Goal: Book appointment/travel/reservation

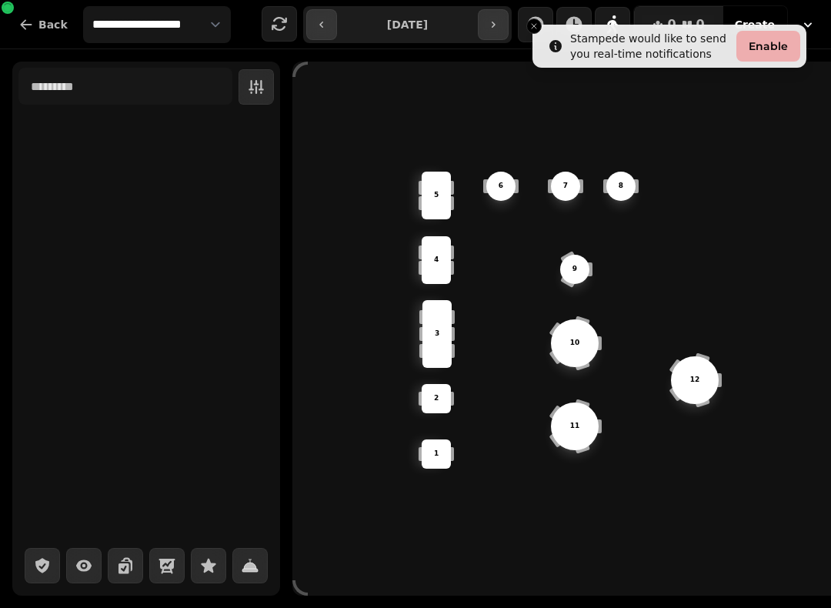
click at [328, 30] on icon "button" at bounding box center [321, 24] width 12 height 12
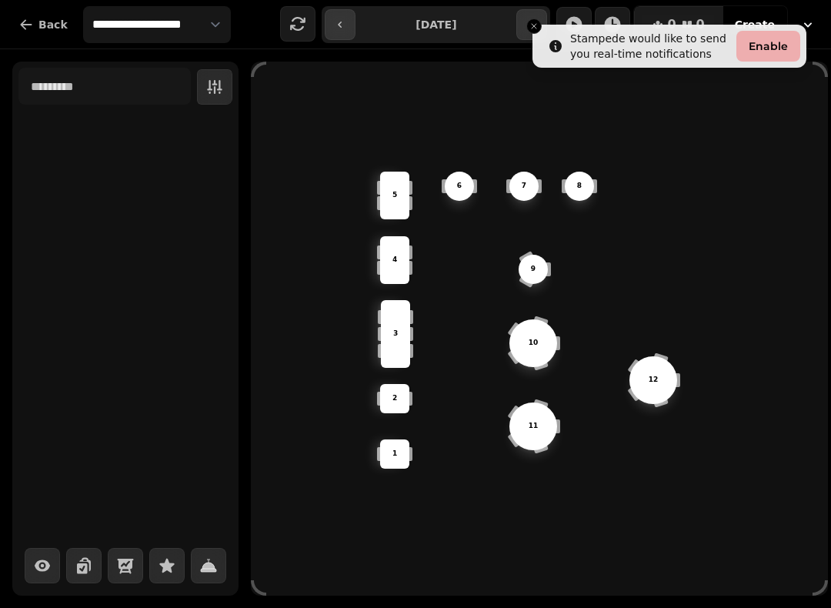
click at [348, 28] on button "button" at bounding box center [340, 24] width 31 height 31
click at [349, 18] on button "button" at bounding box center [340, 24] width 31 height 31
type input "**********"
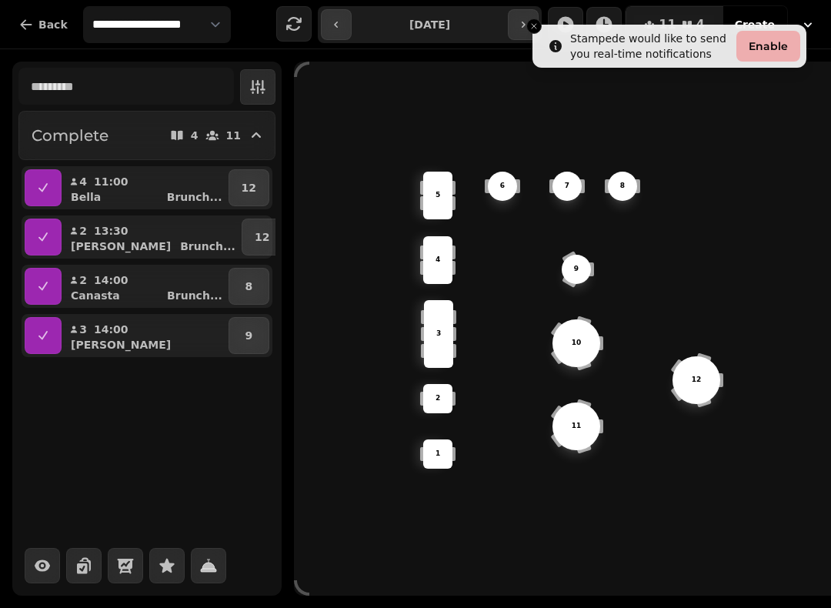
click at [95, 343] on p "[PERSON_NAME]" at bounding box center [121, 344] width 100 height 15
select select "**********"
select select "*"
select select "****"
select select "********"
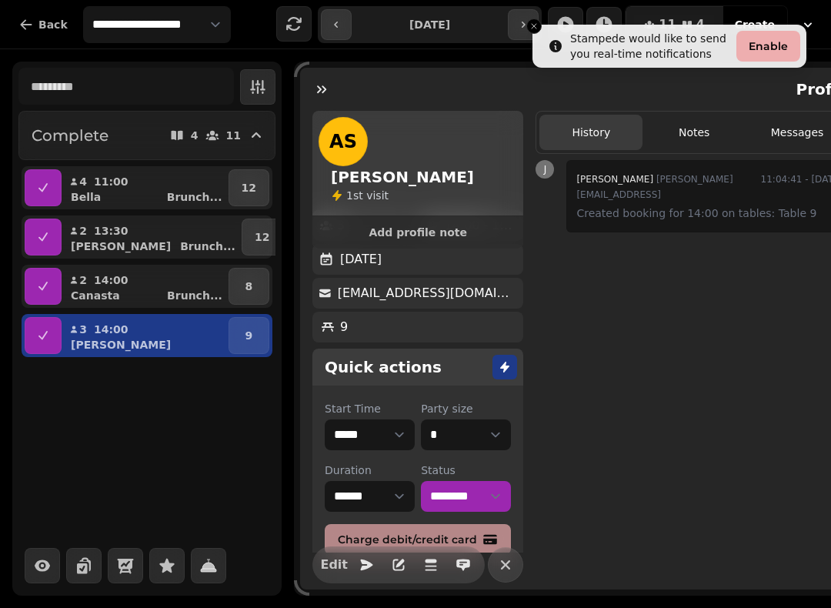
click at [334, 18] on icon "button" at bounding box center [336, 24] width 12 height 12
type input "**********"
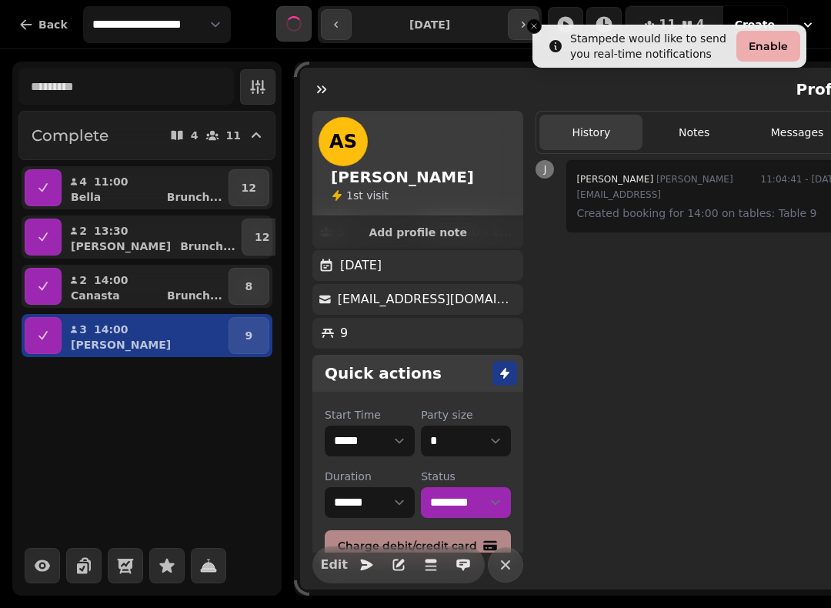
scroll to position [37, 0]
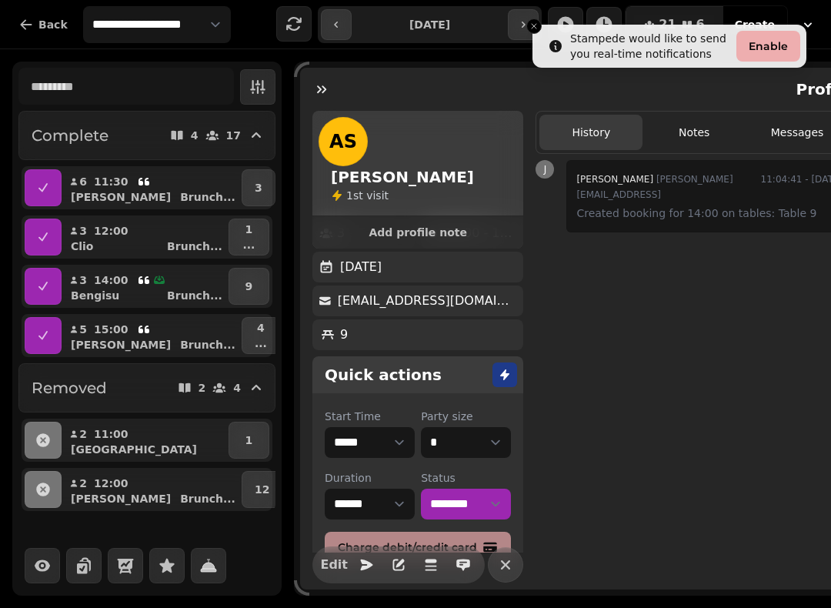
click at [88, 279] on div "3 14:00" at bounding box center [118, 279] width 95 height 15
select select "**********"
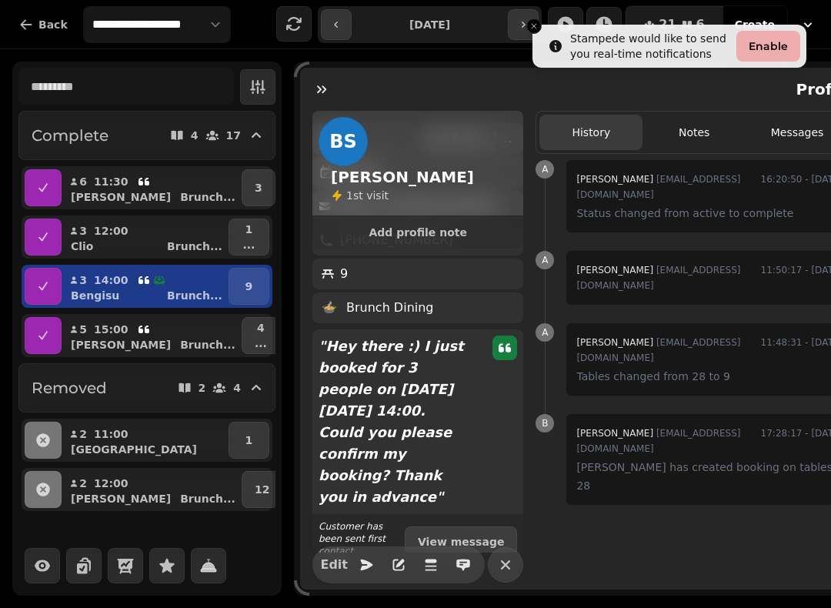
scroll to position [144, 0]
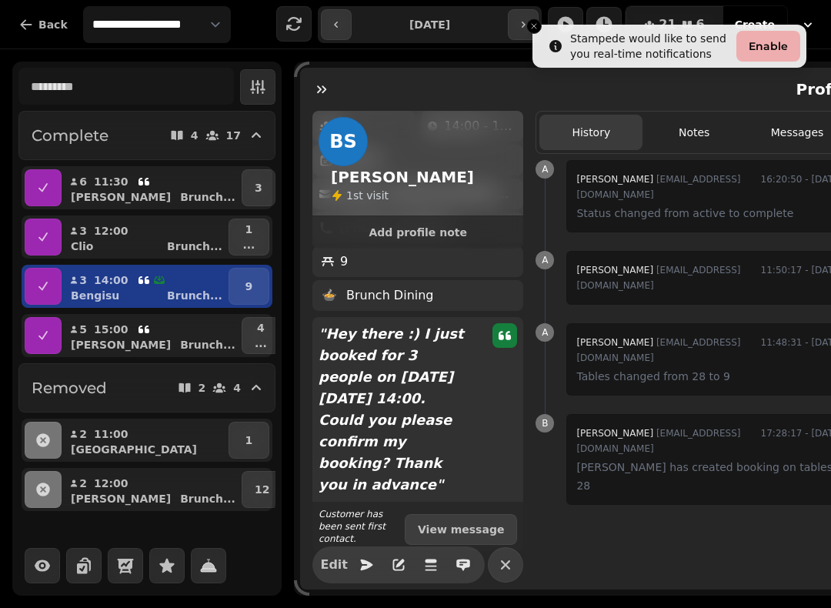
click at [92, 245] on div "[PERSON_NAME] ..." at bounding box center [151, 246] width 148 height 15
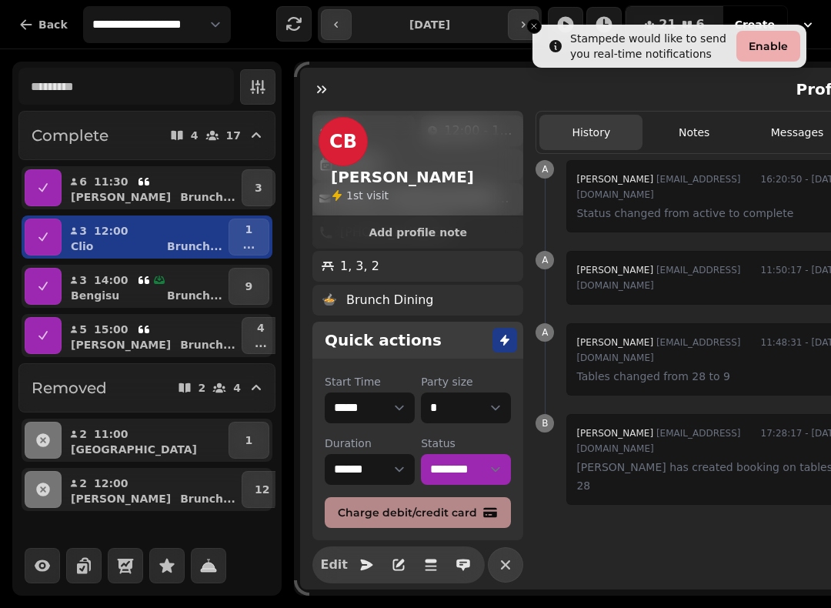
scroll to position [105, 0]
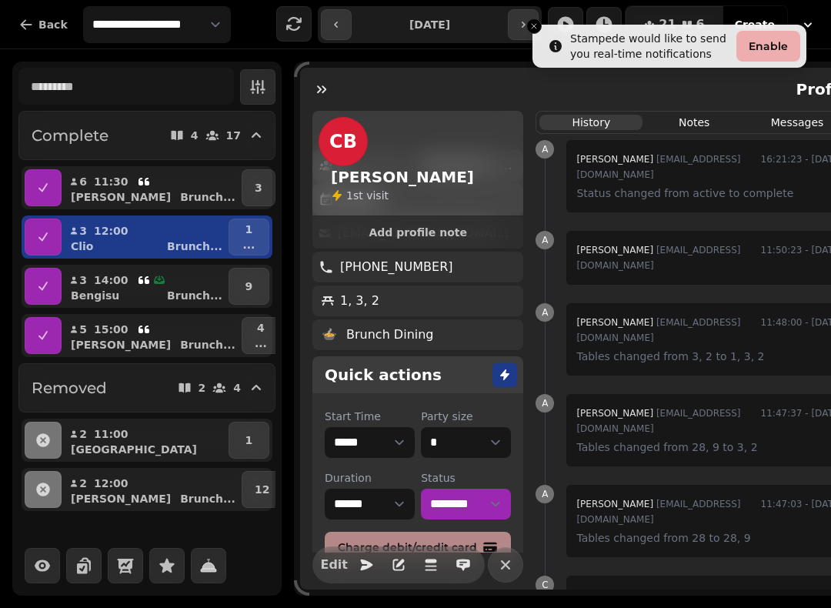
click at [103, 190] on p "[PERSON_NAME]" at bounding box center [121, 196] width 100 height 15
select select "*"
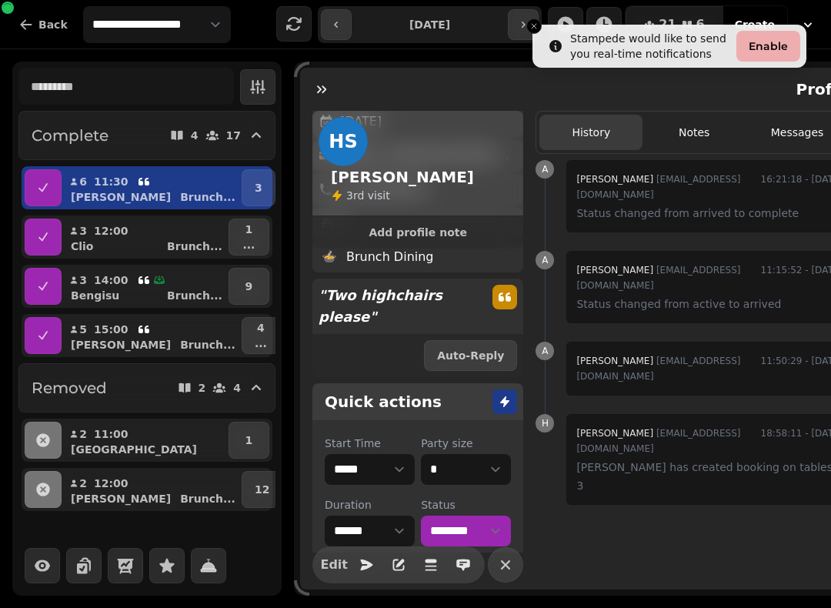
scroll to position [176, 0]
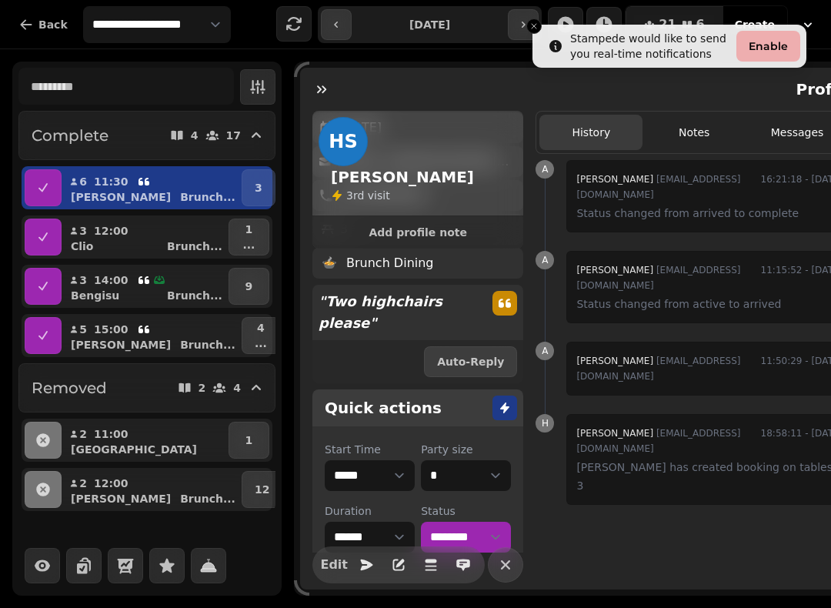
click at [362, 285] on p "" Two highchairs please "" at bounding box center [396, 312] width 168 height 55
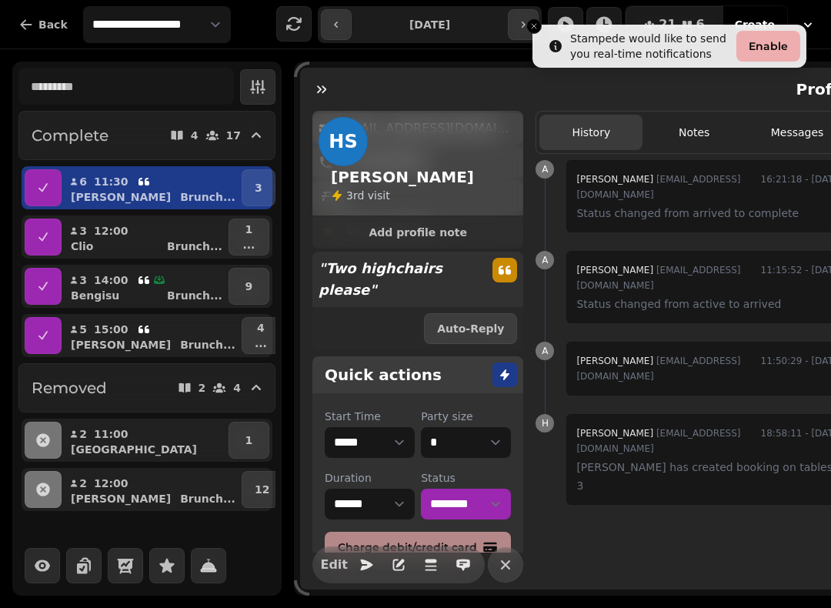
scroll to position [209, 0]
click at [351, 572] on button "button" at bounding box center [366, 564] width 31 height 31
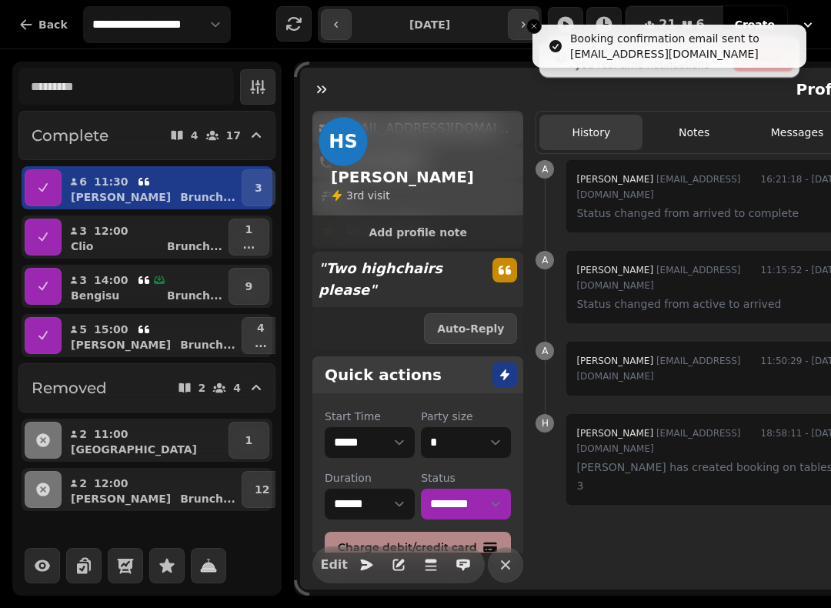
click at [536, 24] on line "Close toast" at bounding box center [534, 26] width 5 height 5
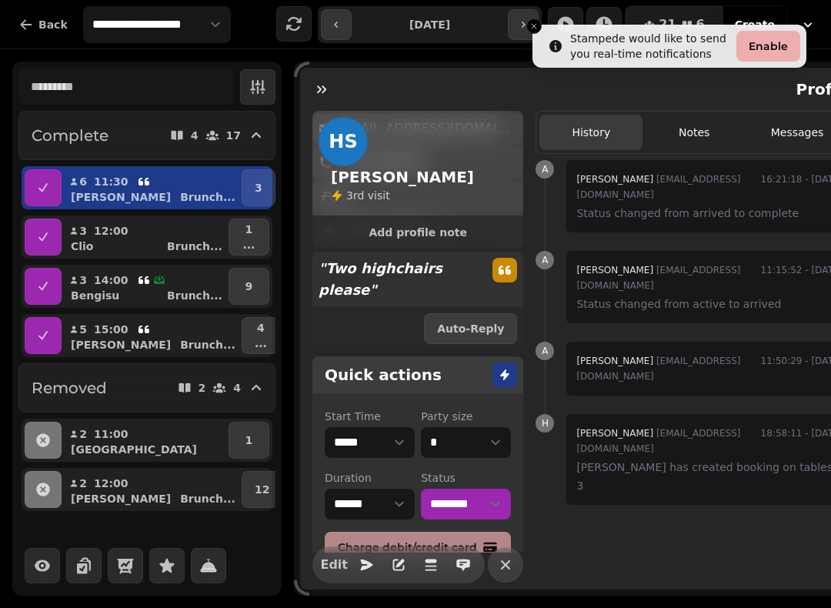
click at [456, 563] on icon "button" at bounding box center [463, 565] width 14 height 12
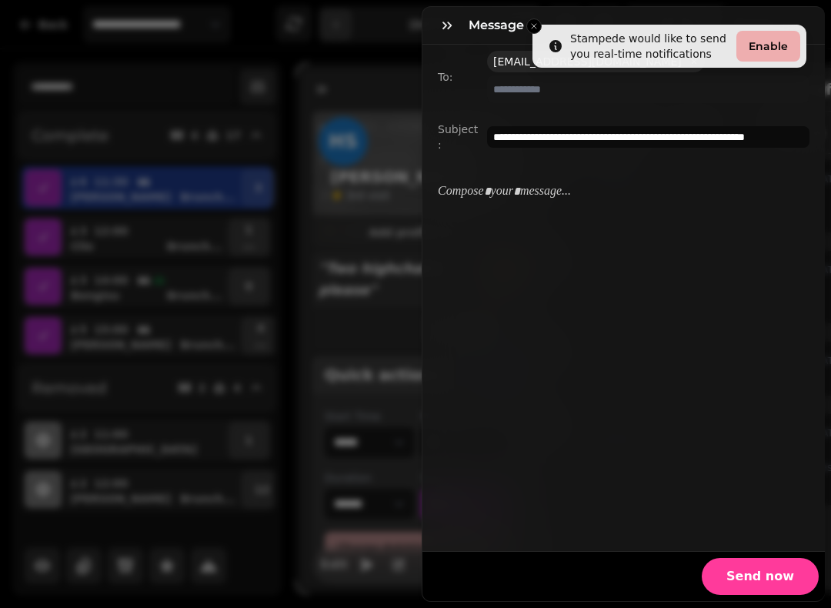
click at [532, 24] on div "Message" at bounding box center [623, 26] width 402 height 38
click at [529, 32] on h3 "Message" at bounding box center [500, 25] width 62 height 18
click at [769, 48] on div "To: [EMAIL_ADDRESS][DOMAIN_NAME]" at bounding box center [623, 77] width 402 height 65
click at [533, 31] on div "Message" at bounding box center [623, 26] width 402 height 38
click at [442, 32] on icon "button" at bounding box center [446, 25] width 15 height 15
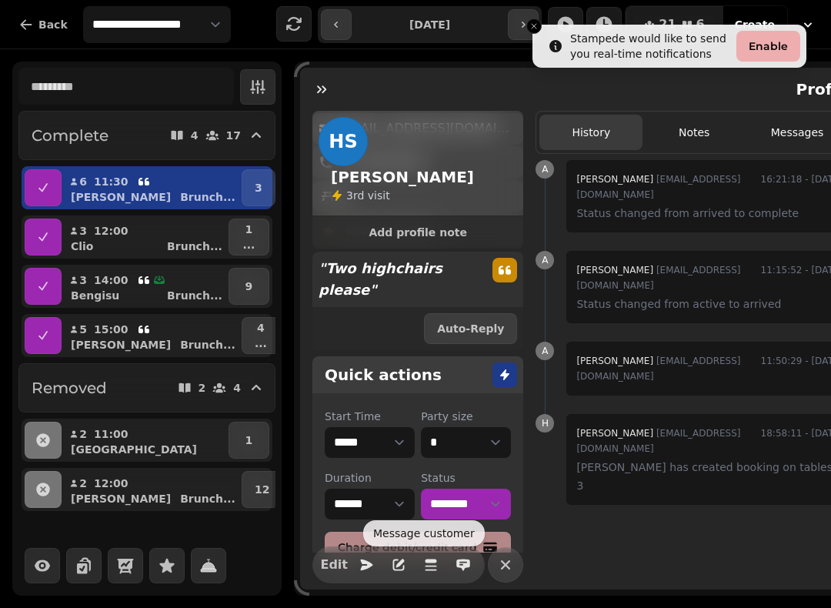
click at [540, 23] on button "Close toast" at bounding box center [533, 25] width 15 height 15
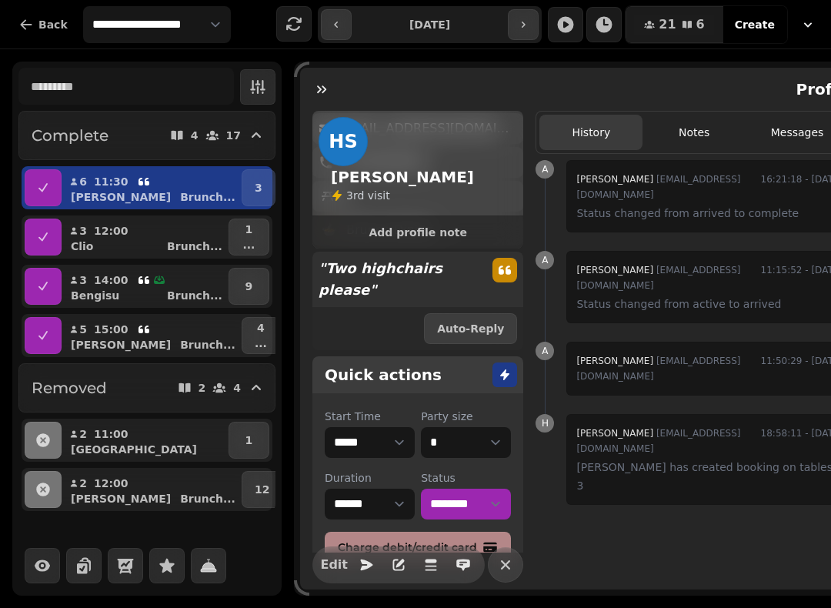
click at [539, 20] on button "button" at bounding box center [523, 24] width 31 height 31
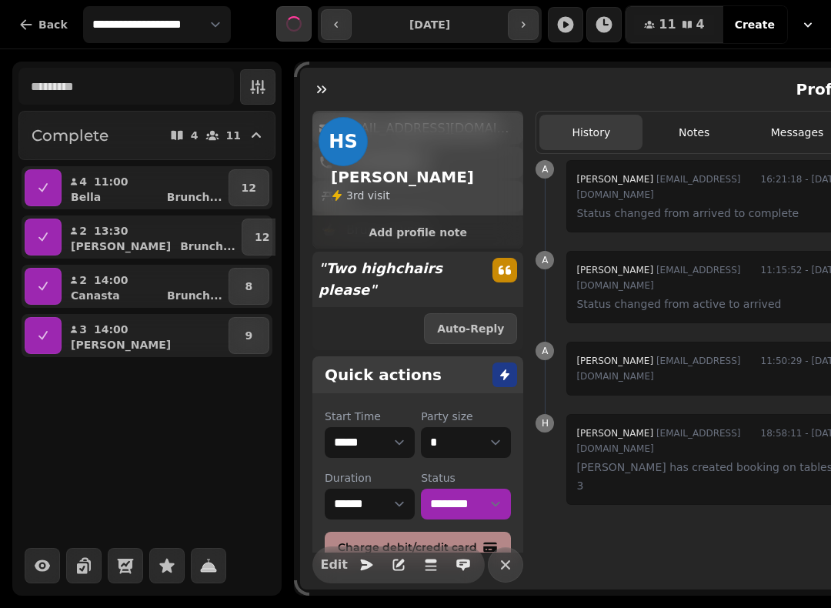
click at [529, 25] on icon "button" at bounding box center [523, 24] width 12 height 12
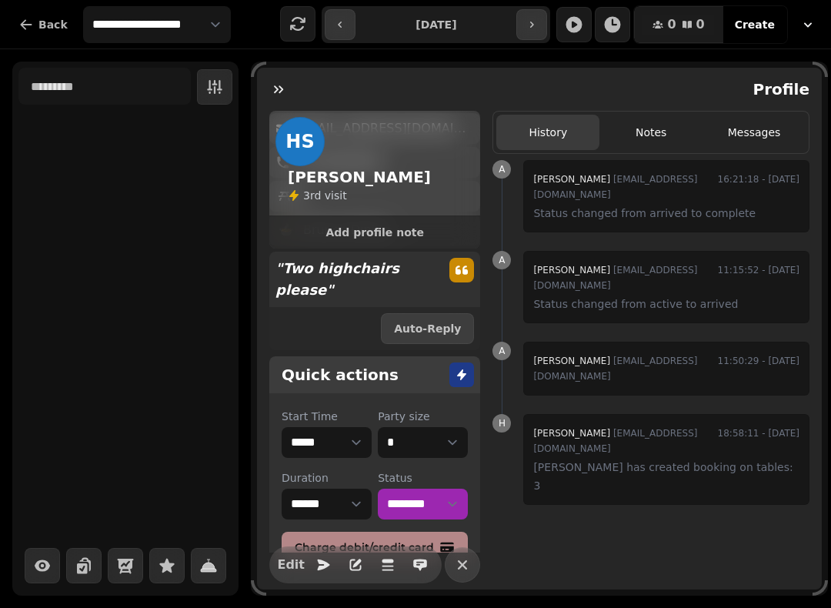
click at [526, 23] on icon "button" at bounding box center [531, 24] width 12 height 12
click at [535, 21] on icon "button" at bounding box center [531, 24] width 12 height 12
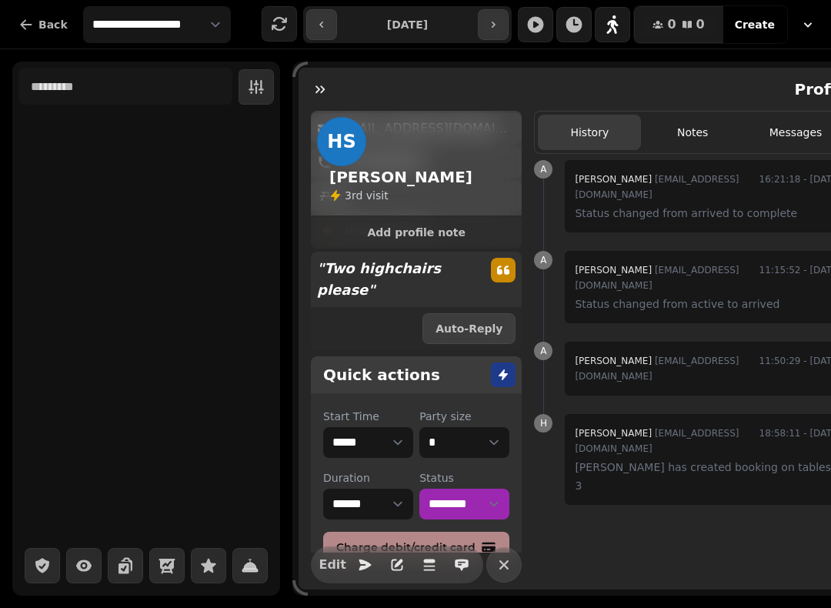
click at [332, 95] on button "button" at bounding box center [320, 89] width 31 height 31
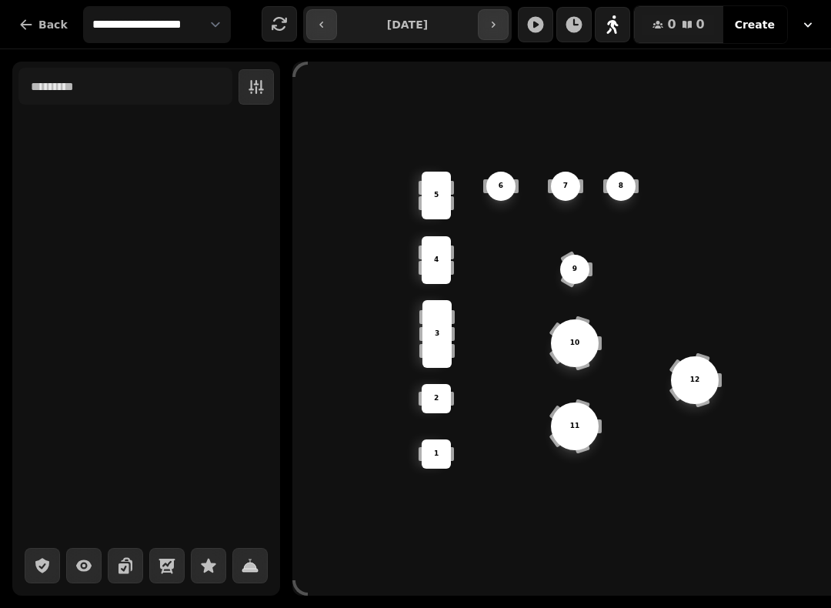
click at [495, 29] on icon "button" at bounding box center [493, 24] width 12 height 12
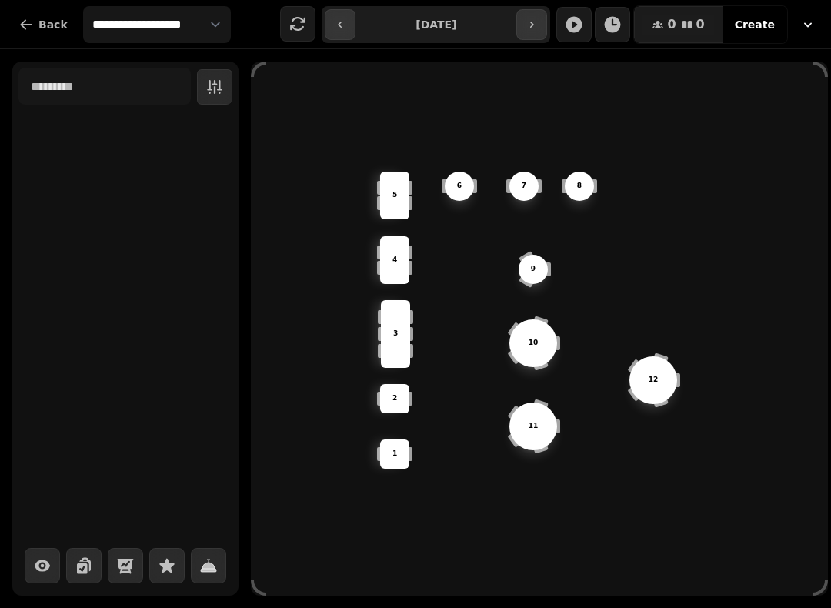
click at [332, 22] on button "button" at bounding box center [340, 24] width 31 height 31
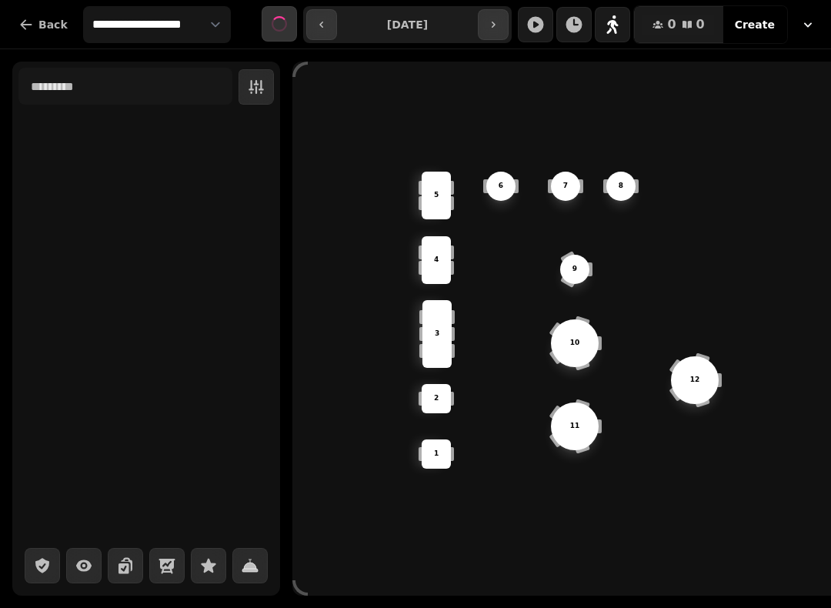
type input "**********"
